Goal: Contribute content: Contribute content

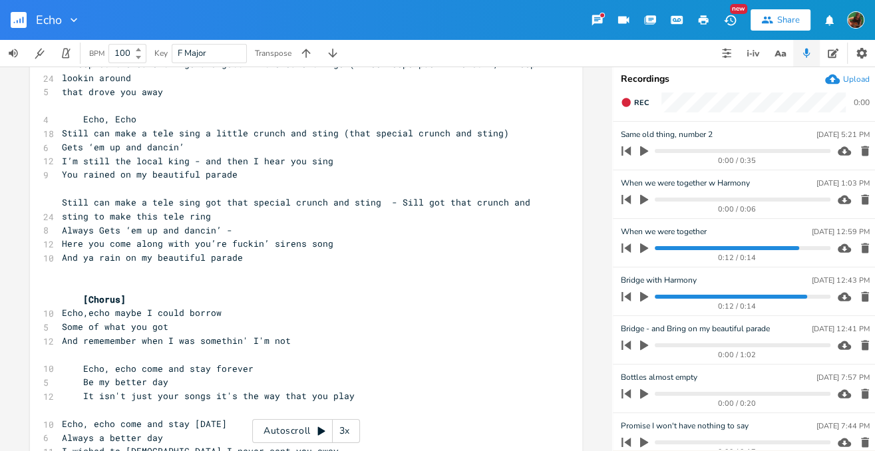
scroll to position [547, 0]
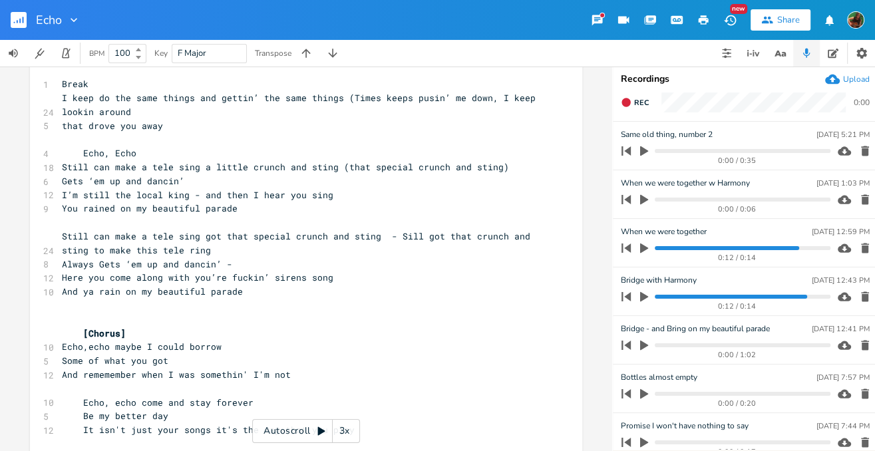
click at [254, 202] on pre "You rained on my beautiful parade" at bounding box center [299, 209] width 480 height 14
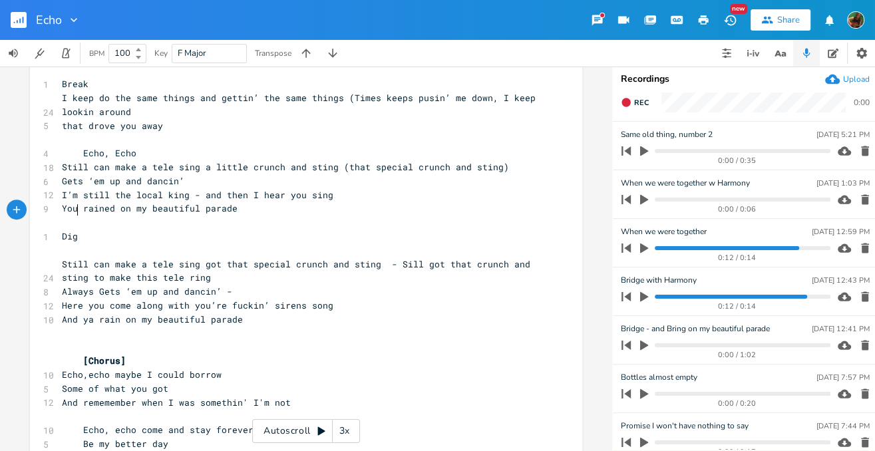
scroll to position [0, 11]
type textarea "Diggin' in my past i't"
type textarea "ts"
type textarea "'s not my favorite thing"
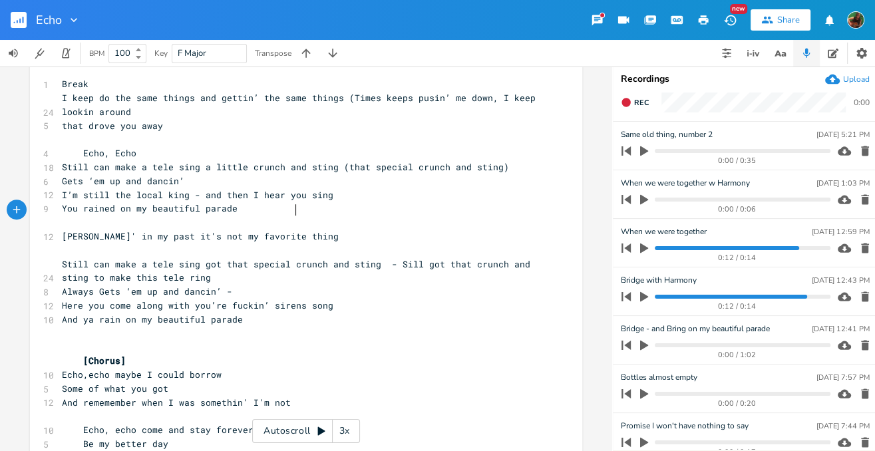
scroll to position [0, 75]
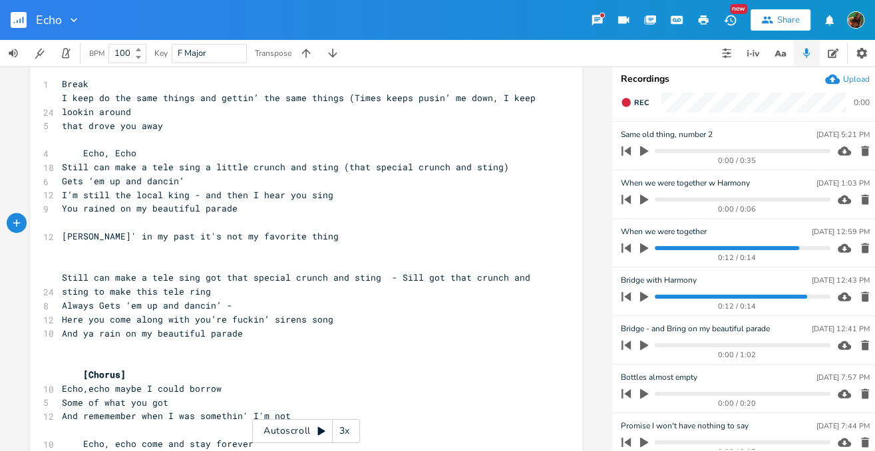
type textarea "Us"
type textarea "Always leads to trouble"
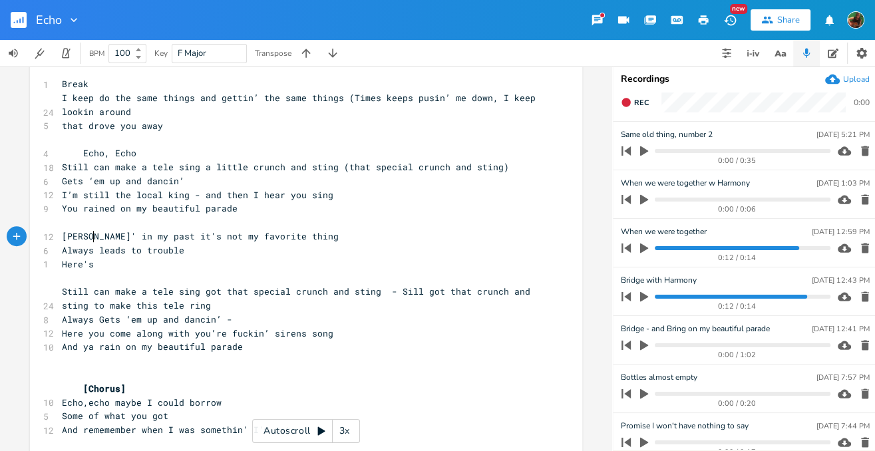
type textarea "Here's"
type textarea "you are again I hear alram"
type textarea "arm bells ring"
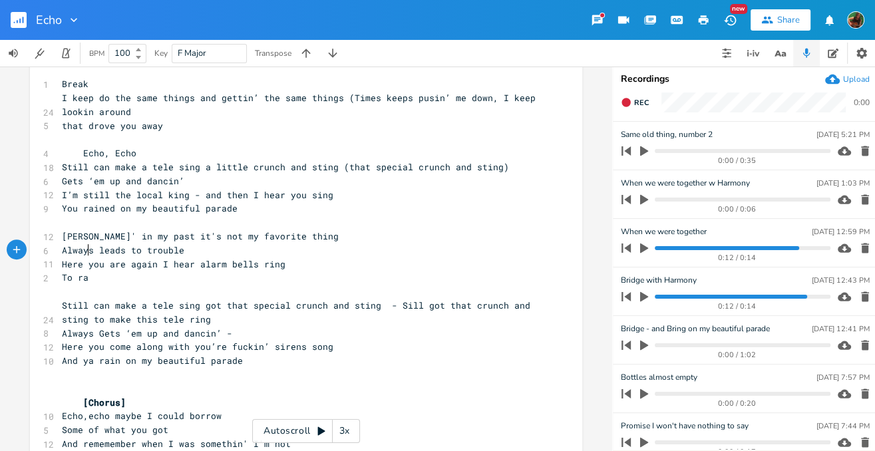
scroll to position [0, 22]
type textarea "To rain on my beatufi"
type textarea "tiful parage"
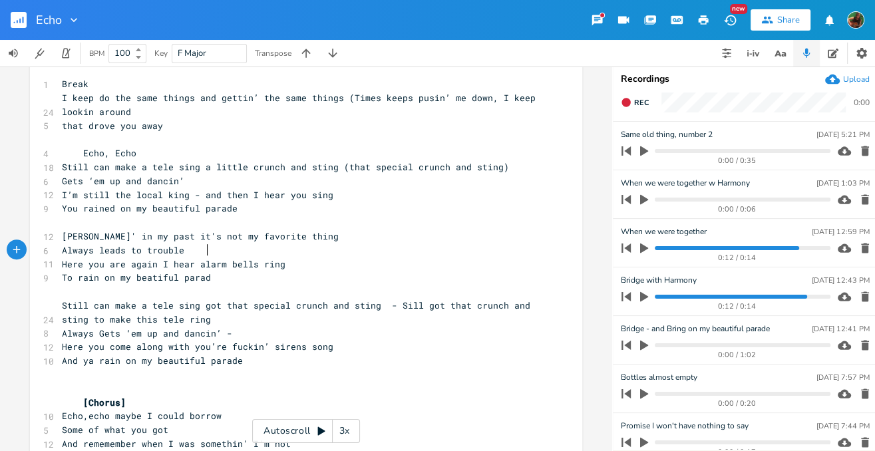
type textarea "de"
click at [283, 271] on pre "To rain on my beatiful parade" at bounding box center [299, 278] width 480 height 14
type textarea "- and [PERSON_NAME]' here's the thing"
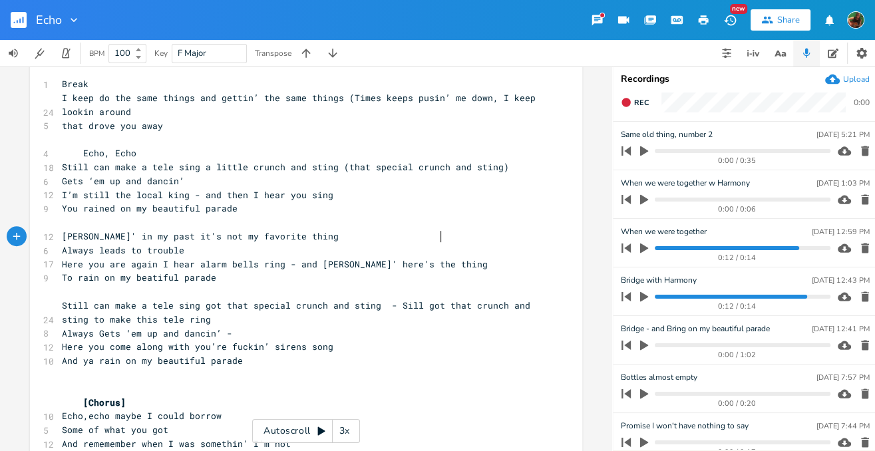
click at [62, 271] on span "To rain on my beatiful parade" at bounding box center [139, 277] width 154 height 12
click at [138, 285] on pre "​" at bounding box center [299, 292] width 480 height 14
click at [18, 23] on rect "button" at bounding box center [19, 20] width 16 height 16
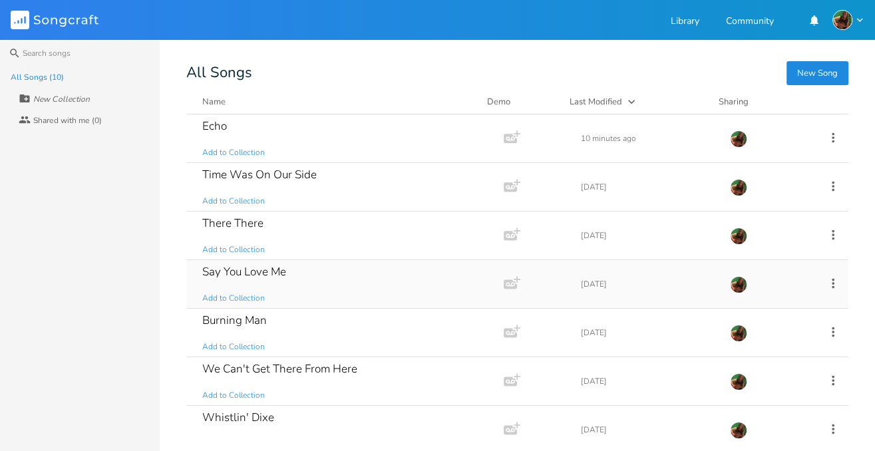
click at [292, 274] on div "Say You Love Me Add to Collection" at bounding box center [342, 284] width 280 height 48
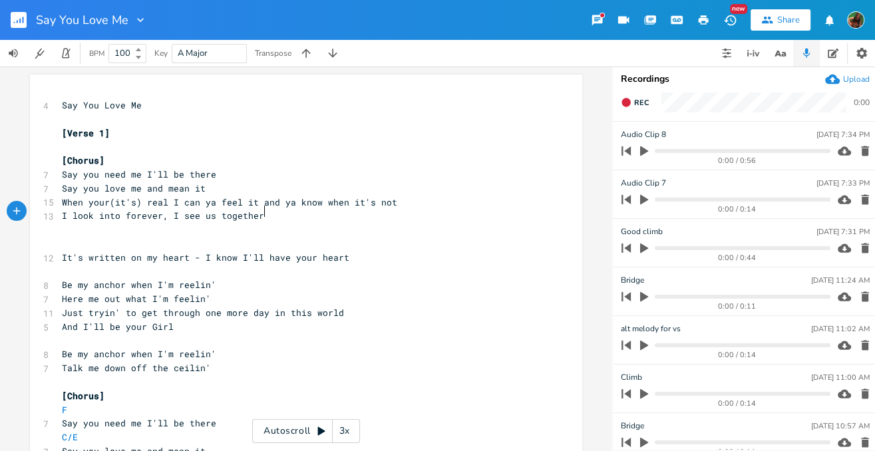
click at [277, 212] on pre "I look into forever, I see us together" at bounding box center [299, 216] width 480 height 14
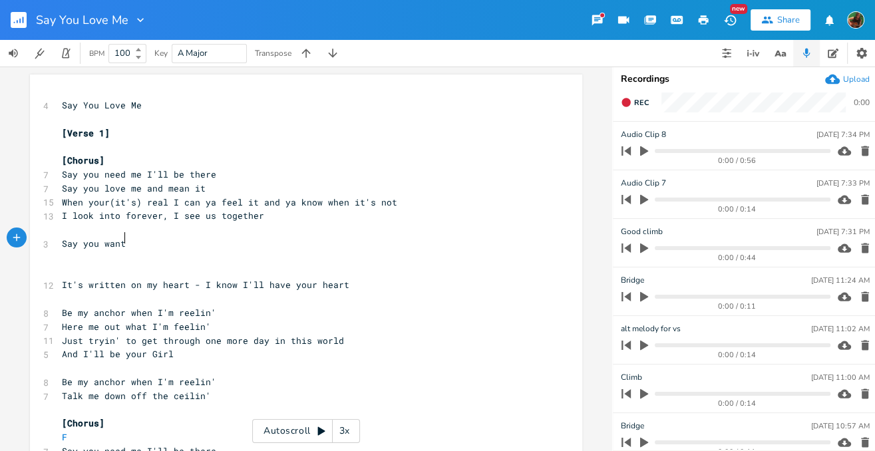
scroll to position [0, 46]
type textarea "Say you want"
type textarea "(you) say you want us together"
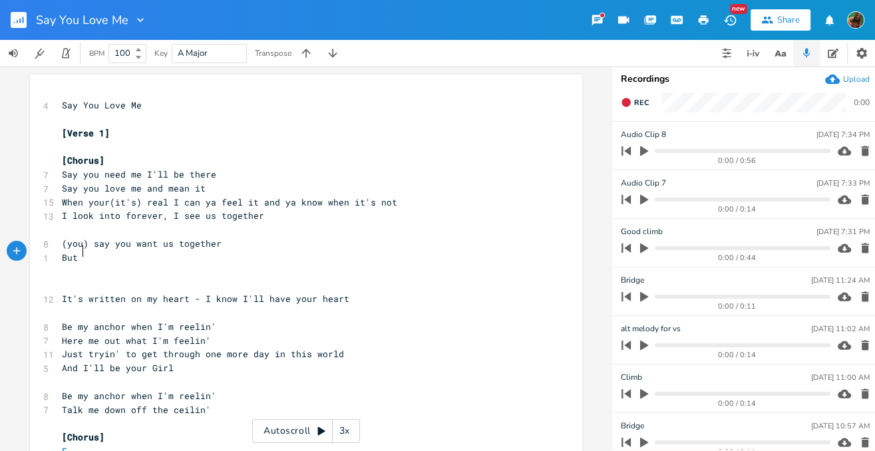
type textarea "But it'"
type textarea "seems like forever"
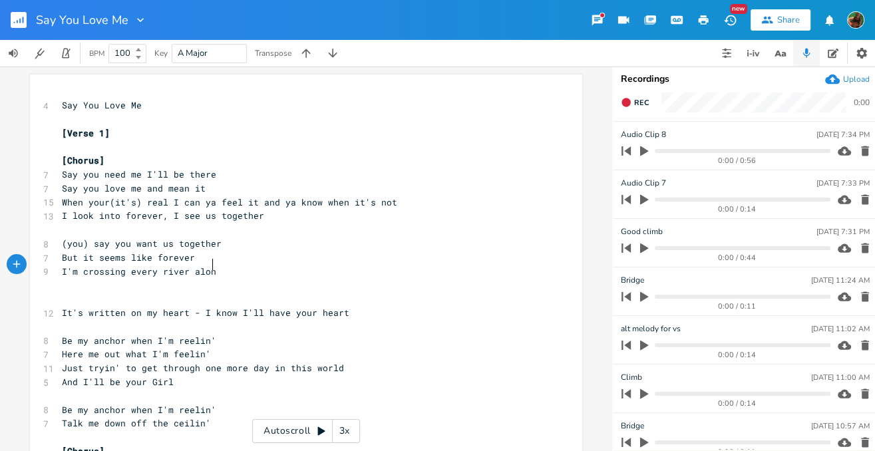
type textarea "I'm crossing every river alone"
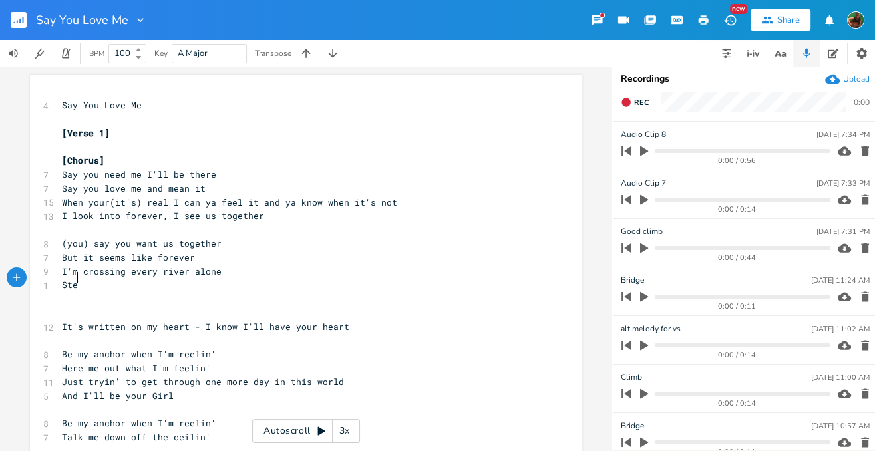
type textarea "Stepo"
type textarea "="
type textarea "ppin['"
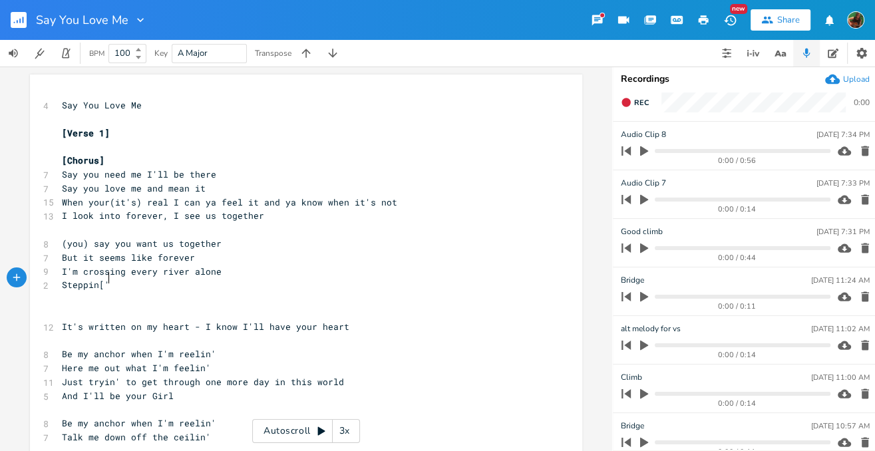
scroll to position [0, 18]
type textarea "' fron"
type textarea "m stone to stone."
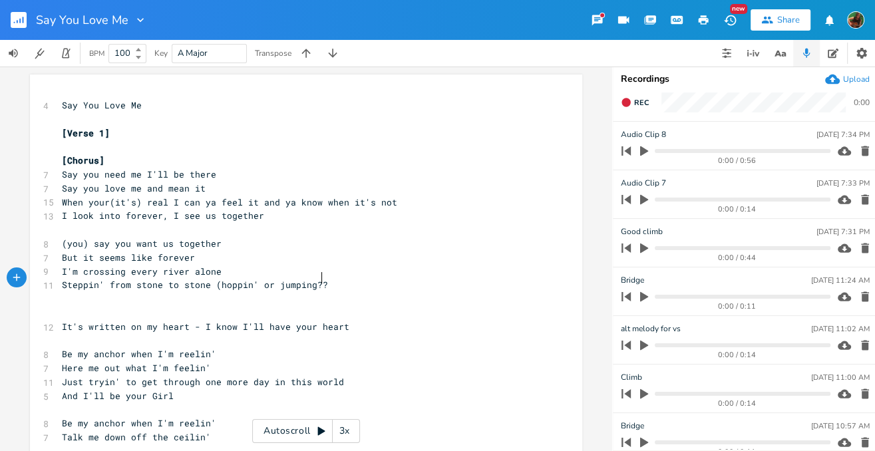
type textarea "(hoppin' or jumping??)"
click at [851, 78] on div "Upload" at bounding box center [856, 79] width 27 height 11
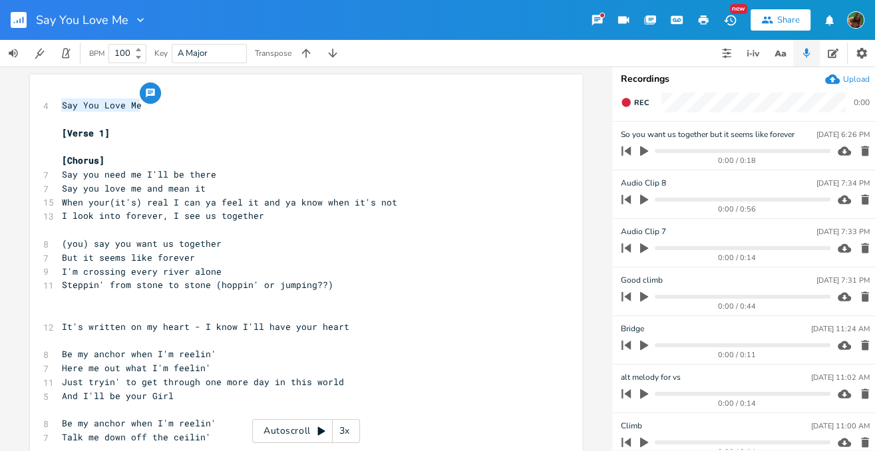
drag, startPoint x: 136, startPoint y: 106, endPoint x: 53, endPoint y: 99, distance: 82.7
type textarea "Stone to Stone"
click at [176, 209] on span "I look into forever, I see us together" at bounding box center [163, 215] width 202 height 12
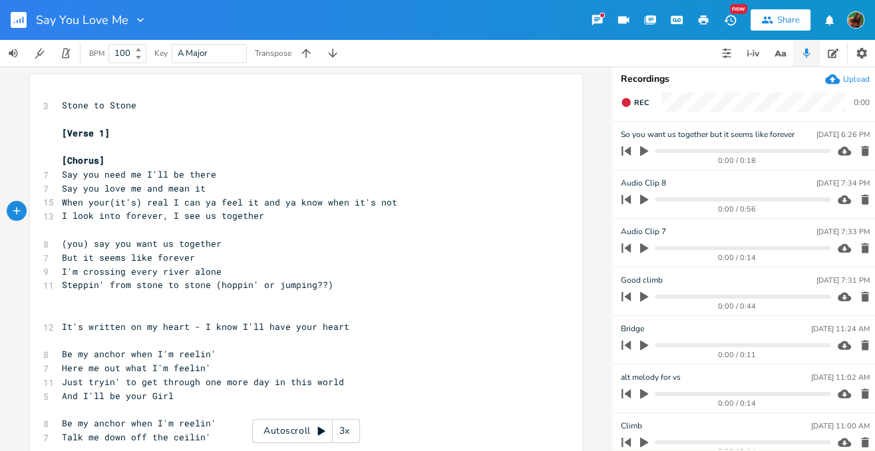
click at [24, 21] on rect "button" at bounding box center [19, 20] width 16 height 16
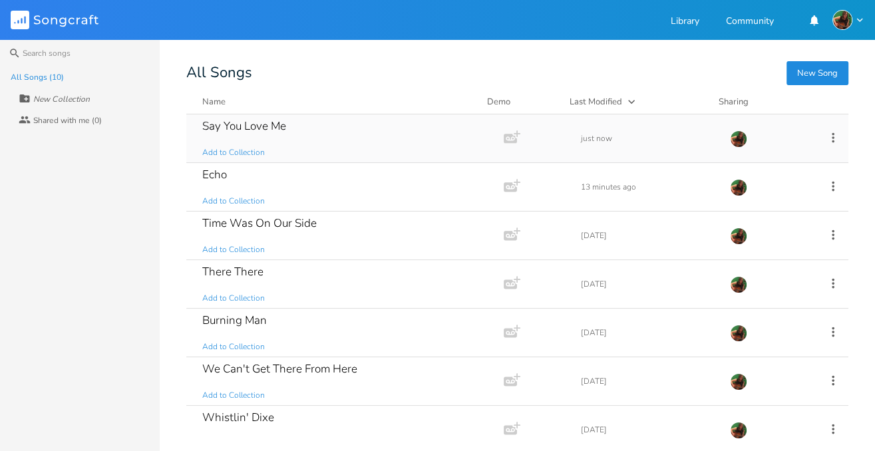
click at [815, 137] on div "Say You Love Me Add to Collection Add Demo just now" at bounding box center [517, 138] width 662 height 49
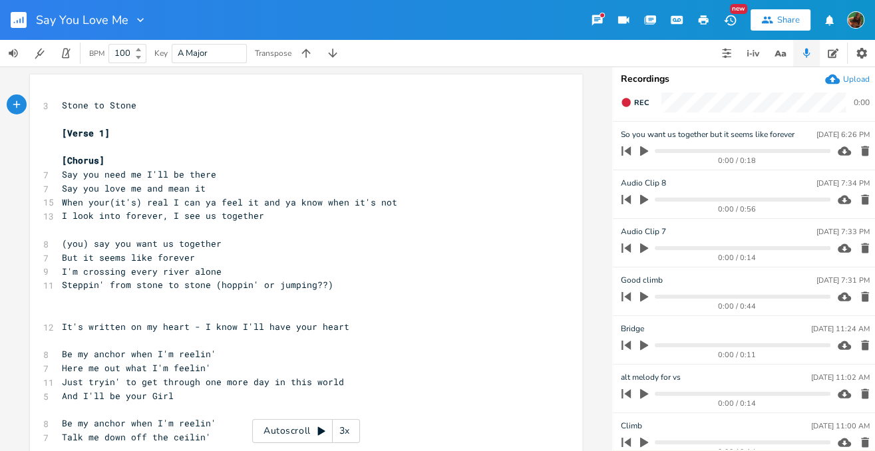
click at [27, 19] on button "button" at bounding box center [24, 20] width 27 height 32
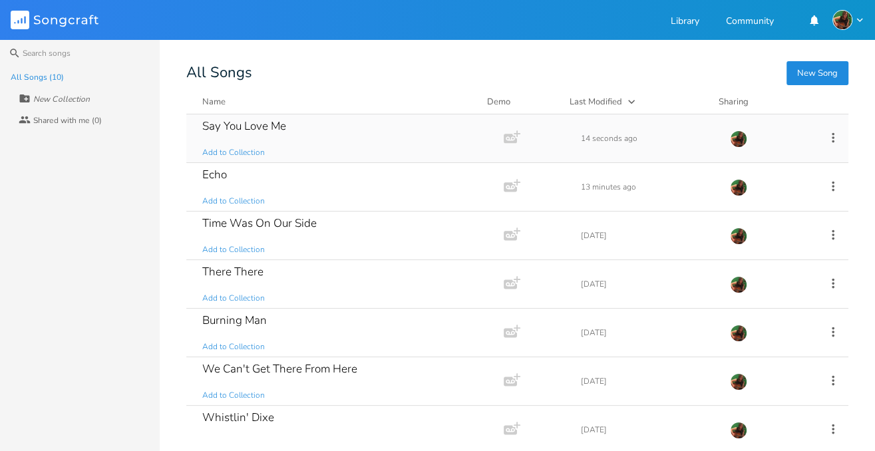
click at [828, 137] on icon at bounding box center [832, 137] width 15 height 15
click at [754, 159] on span "Edit Rename" at bounding box center [744, 156] width 42 height 9
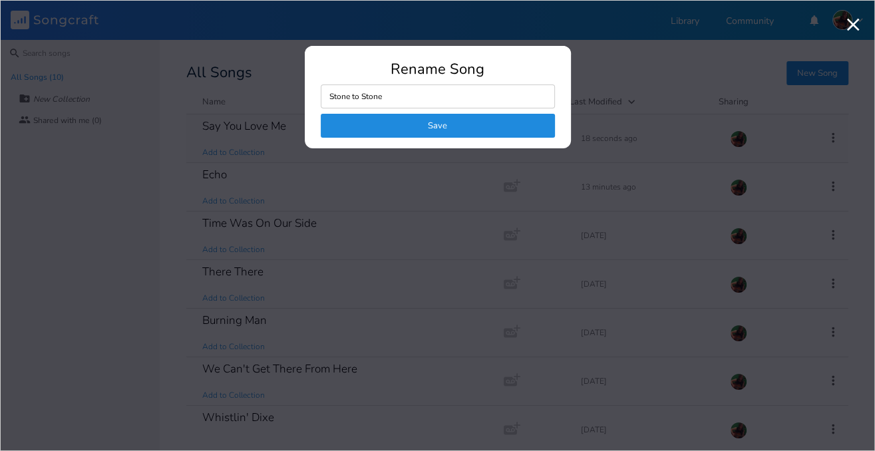
type input "Stone to Stone"
click at [461, 120] on button "Save" at bounding box center [438, 126] width 234 height 24
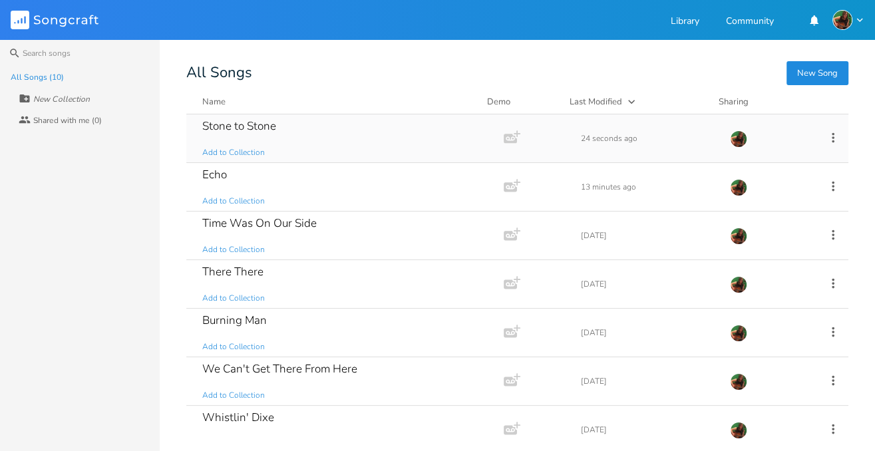
click at [279, 124] on div "Stone to Stone Add to Collection" at bounding box center [342, 138] width 280 height 48
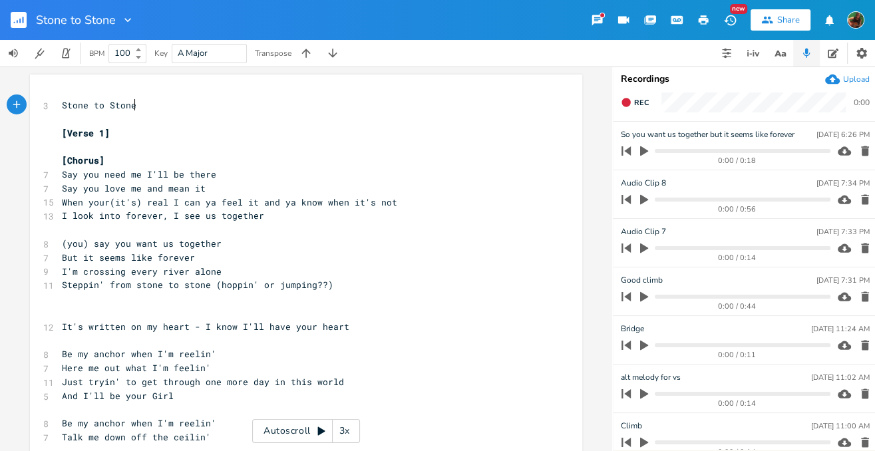
click at [363, 283] on pre "Steppin' from stone to stone (hoppin' or jumping??)" at bounding box center [299, 285] width 480 height 14
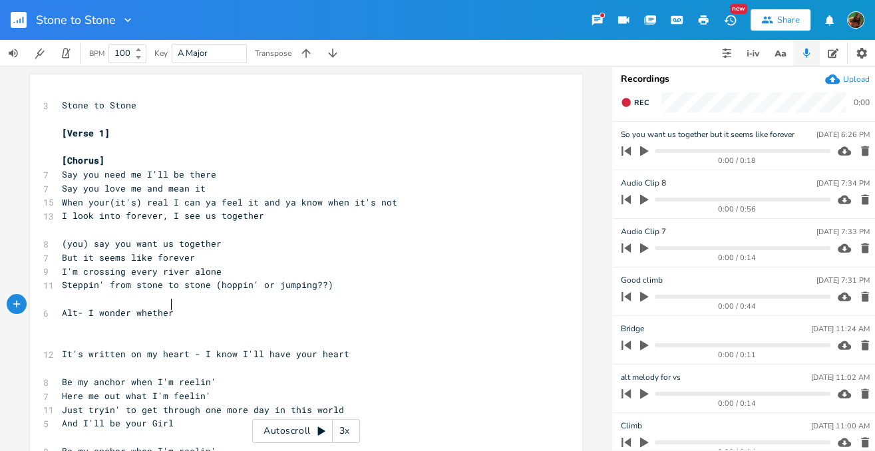
type textarea "Alt- I wonder whether"
type textarea ", we'll end up together"
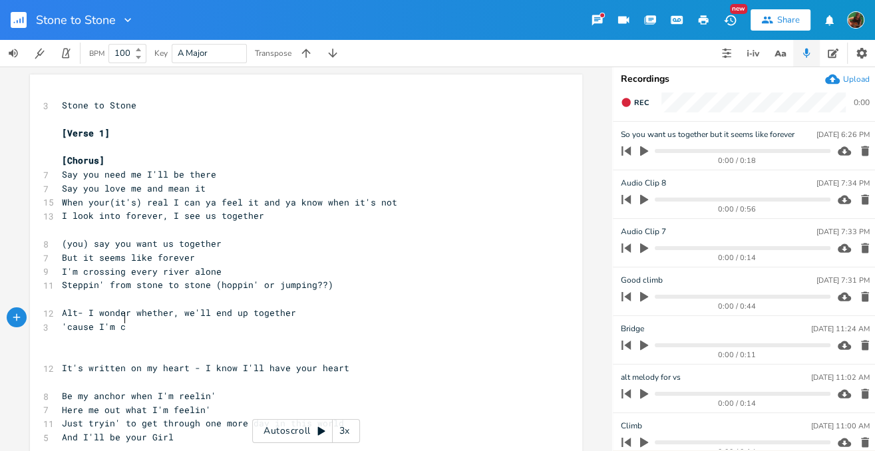
scroll to position [0, 40]
type textarea "'cause I'm crossing every river alone"
